Goal: Book appointment/travel/reservation

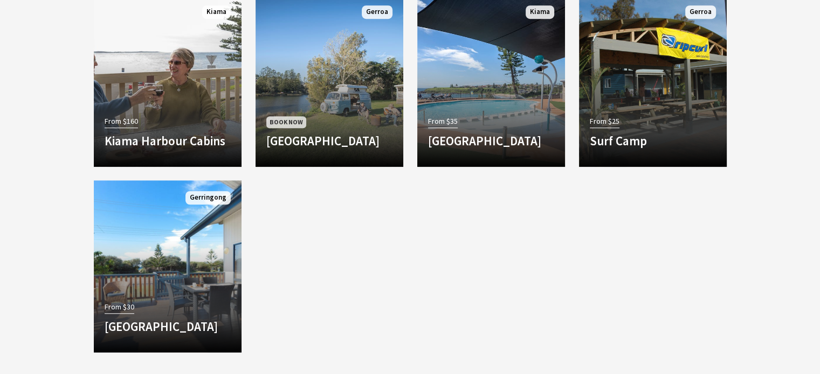
scroll to position [756, 0]
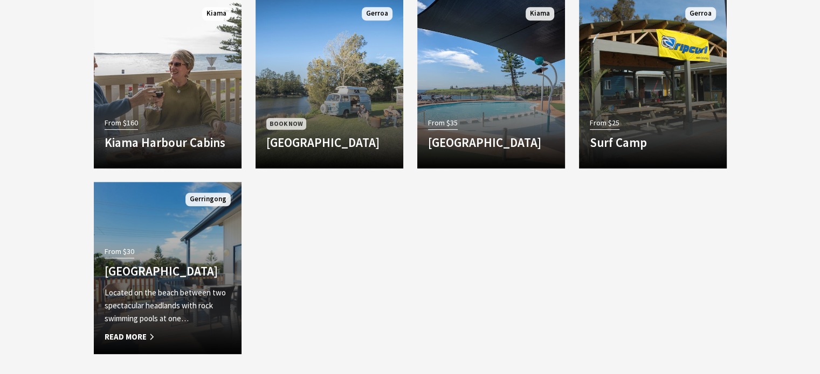
click at [162, 244] on div "From $30 Werri Beach Holiday Park Located on the beach between two spectacular …" at bounding box center [168, 294] width 148 height 100
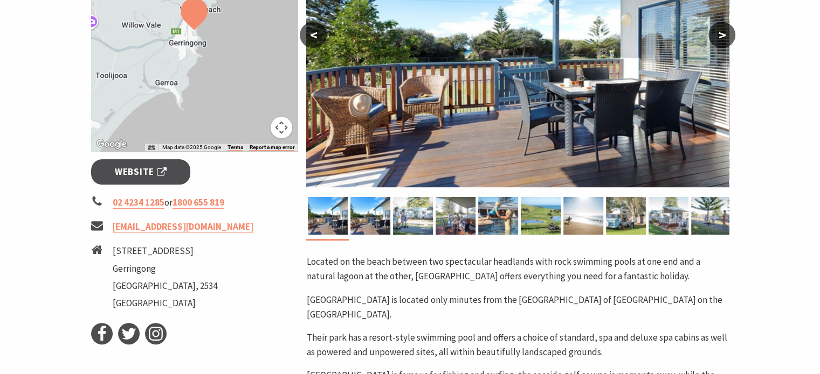
scroll to position [293, 0]
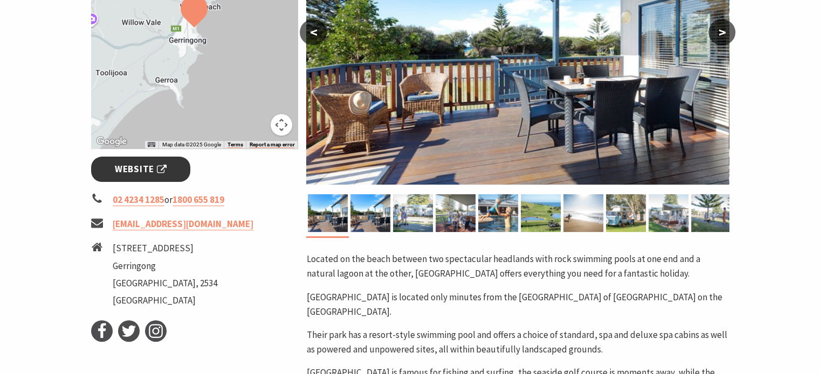
click at [158, 168] on span "Website" at bounding box center [141, 169] width 52 height 15
